Goal: Information Seeking & Learning: Learn about a topic

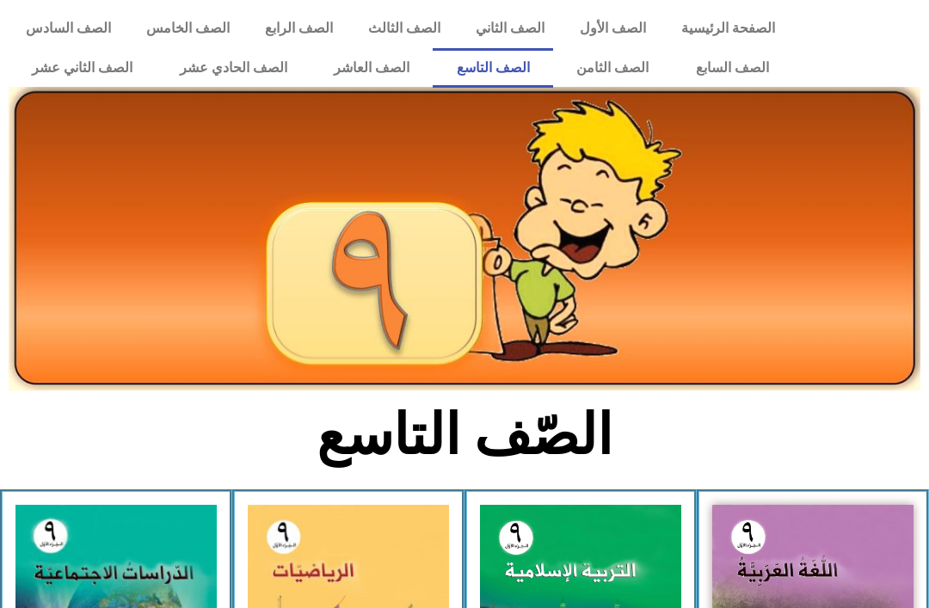
scroll to position [270, 0]
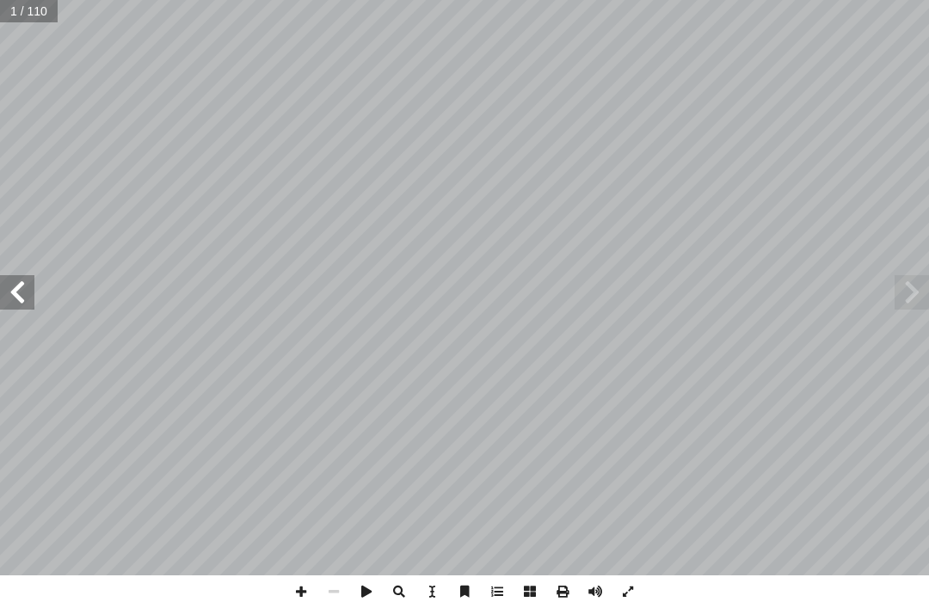
click at [43, 14] on input "text" at bounding box center [29, 11] width 58 height 22
type input "**"
click at [30, 283] on span at bounding box center [17, 292] width 34 height 34
click at [18, 295] on span at bounding box center [17, 292] width 34 height 34
click at [920, 281] on span at bounding box center [911, 292] width 34 height 34
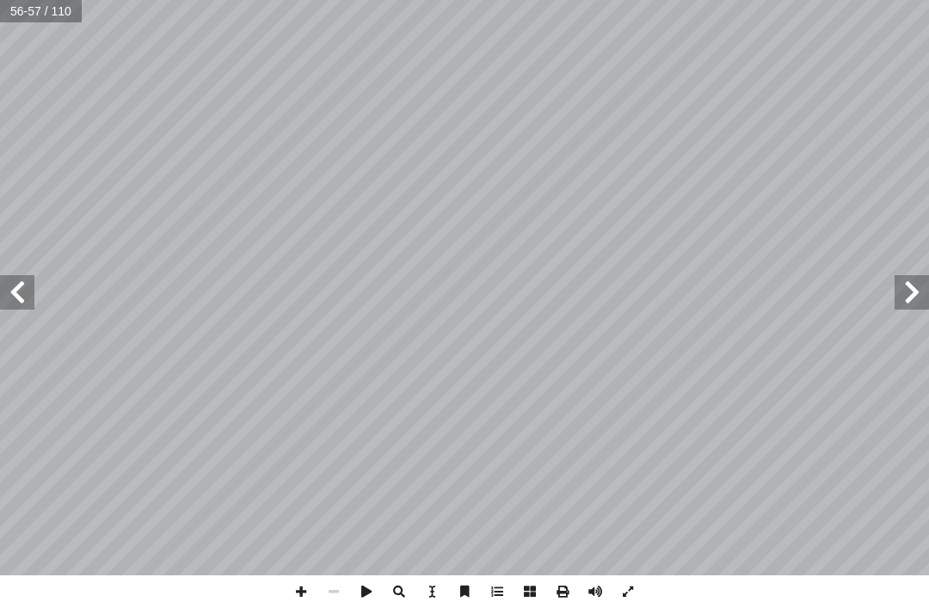
click at [923, 278] on span at bounding box center [911, 292] width 34 height 34
click at [917, 280] on span at bounding box center [911, 292] width 34 height 34
click at [913, 283] on span at bounding box center [911, 292] width 34 height 34
click at [49, 15] on input "text" at bounding box center [41, 11] width 83 height 22
type input "**"
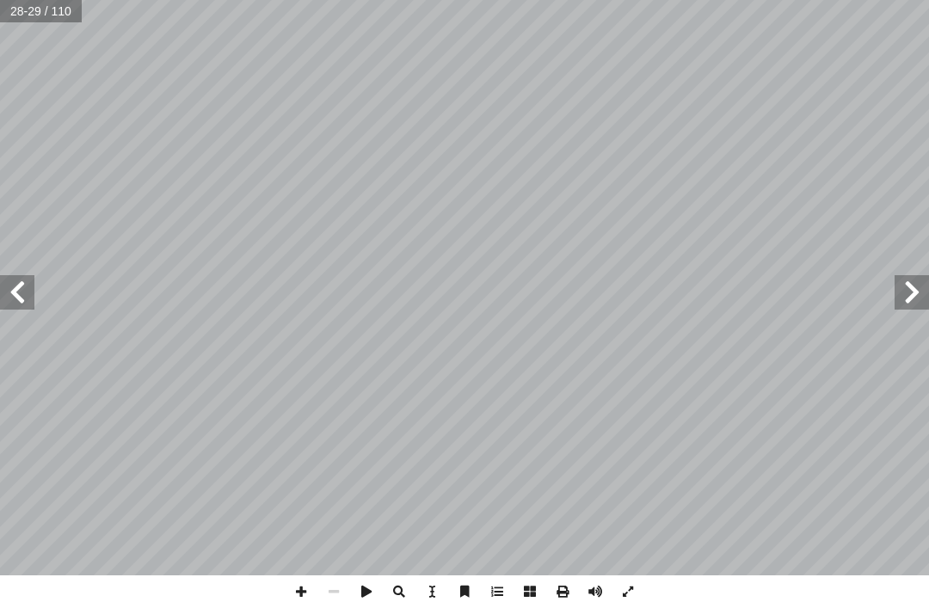
click at [24, 280] on span at bounding box center [17, 292] width 34 height 34
click at [23, 286] on span at bounding box center [17, 292] width 34 height 34
click at [38, 3] on input "text" at bounding box center [41, 11] width 83 height 22
type input "**"
click at [2, 306] on span at bounding box center [17, 292] width 34 height 34
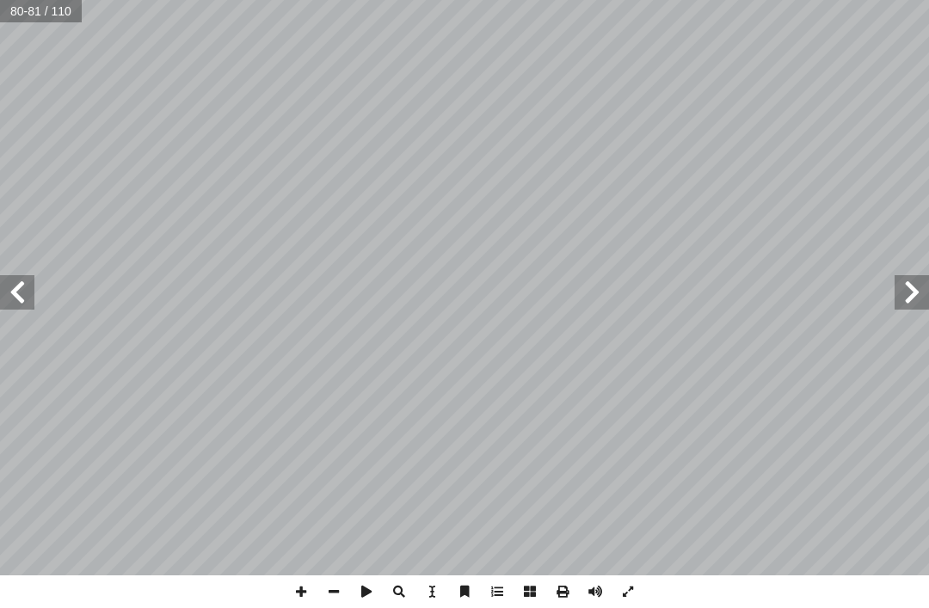
click at [23, 294] on span at bounding box center [17, 292] width 34 height 34
click at [58, 11] on input "text" at bounding box center [41, 11] width 83 height 22
type input "**"
click at [11, 295] on span at bounding box center [17, 292] width 34 height 34
click at [7, 287] on span at bounding box center [17, 292] width 34 height 34
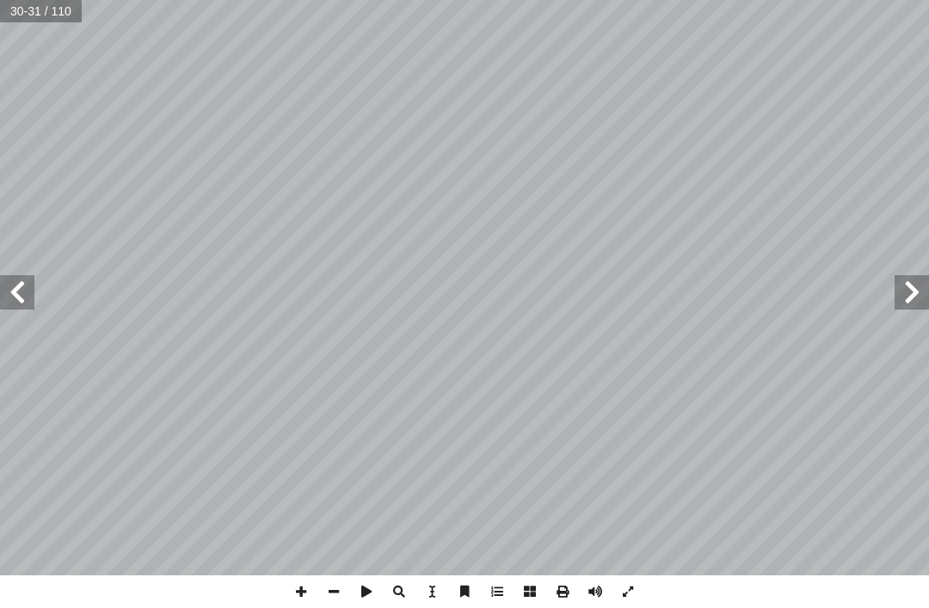
click at [9, 290] on span at bounding box center [17, 292] width 34 height 34
click at [914, 280] on span at bounding box center [911, 292] width 34 height 34
